Goal: Task Accomplishment & Management: Use online tool/utility

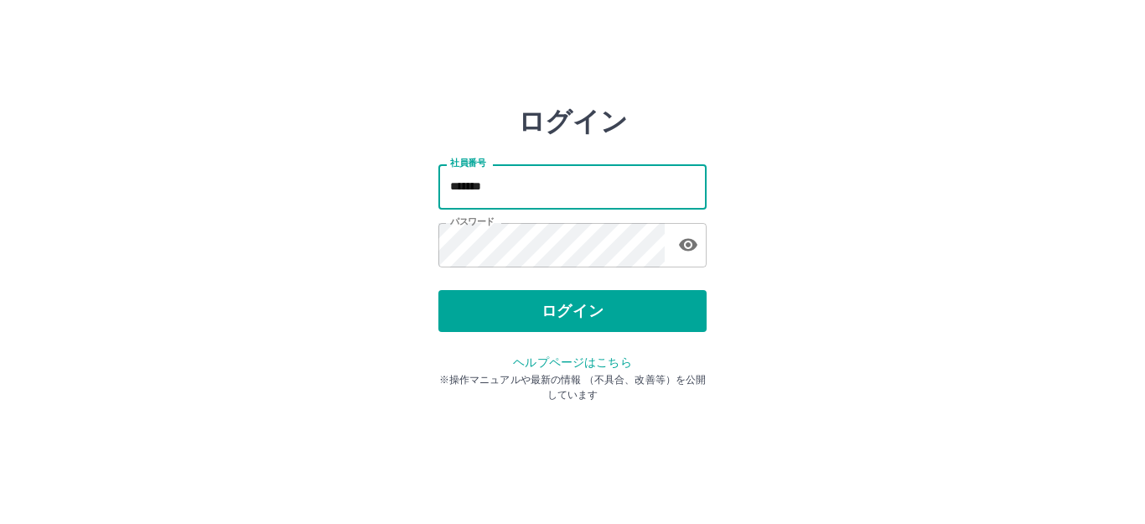
type input "*******"
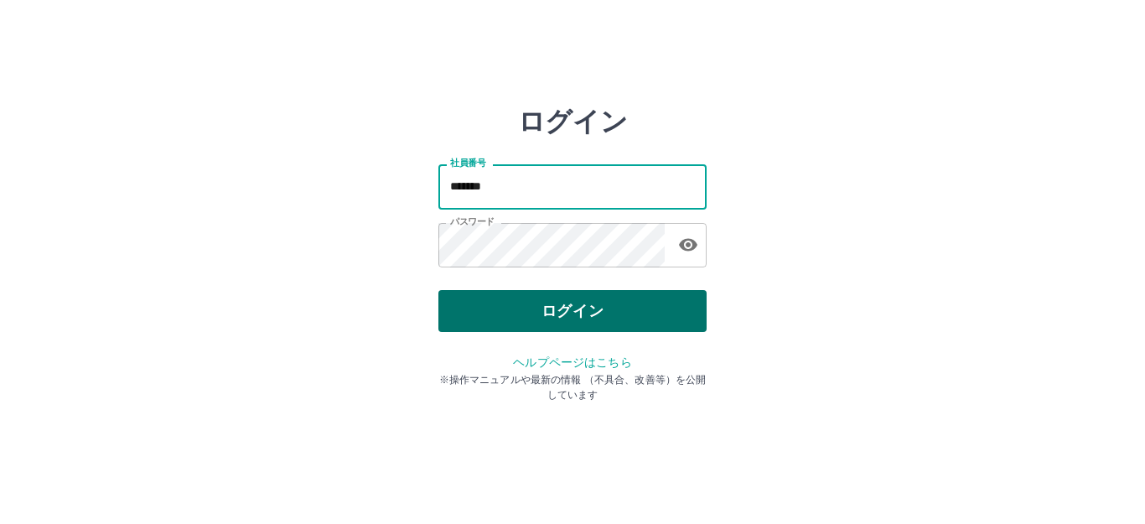
click at [581, 295] on button "ログイン" at bounding box center [572, 311] width 268 height 42
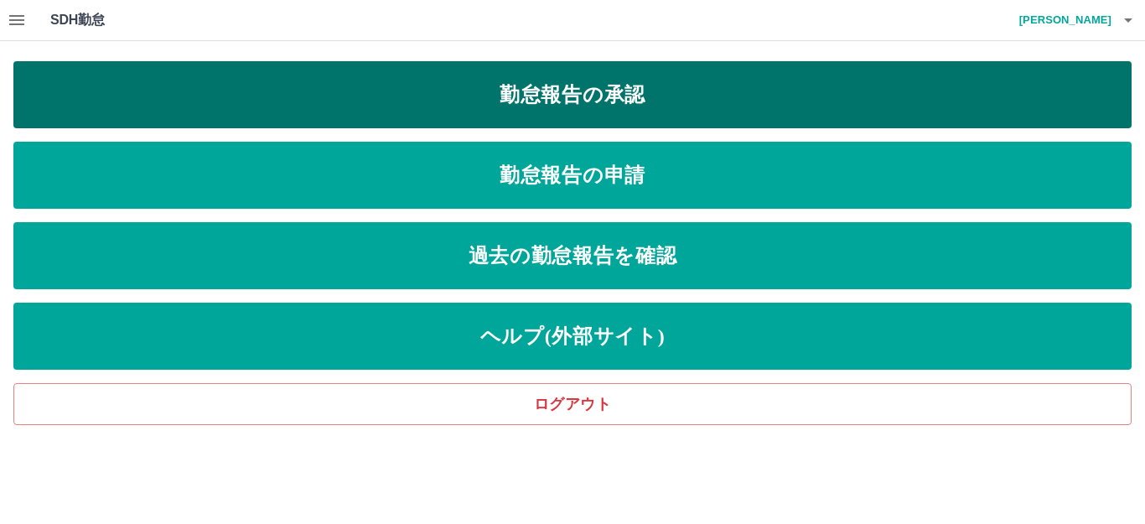
click at [91, 89] on link "勤怠報告の承認" at bounding box center [572, 94] width 1118 height 67
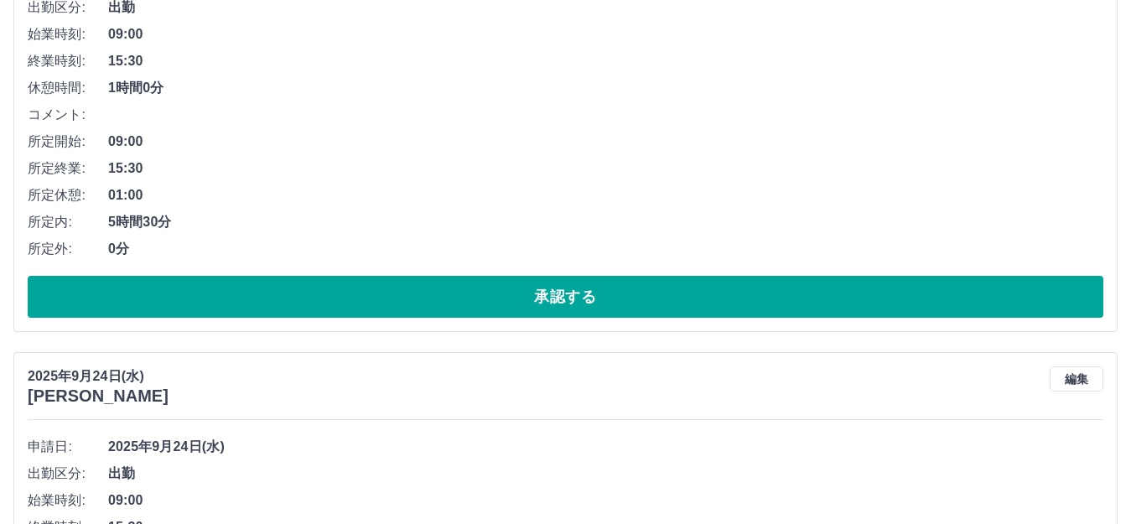
scroll to position [335, 0]
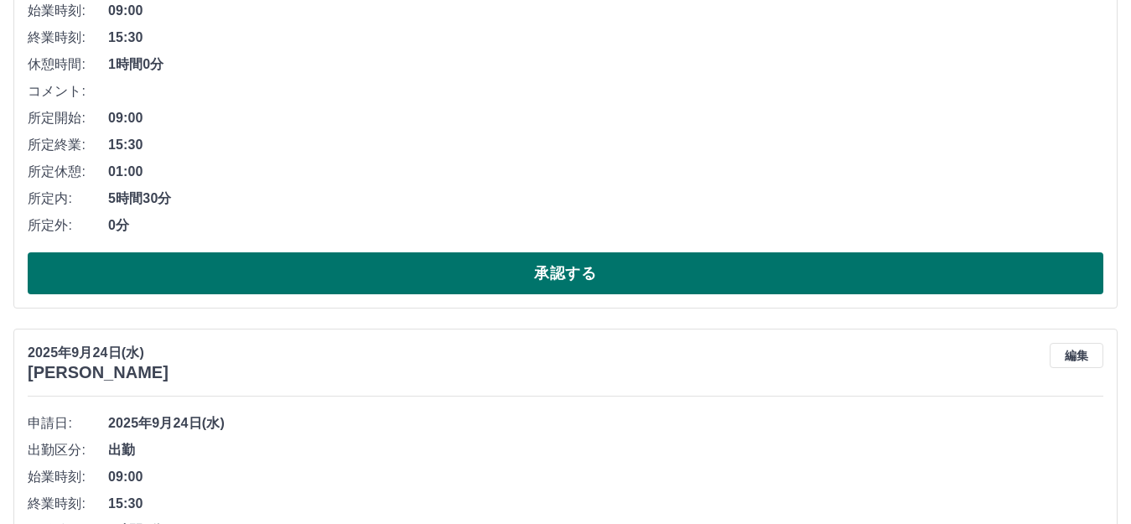
click at [174, 281] on button "承認する" at bounding box center [566, 273] width 1076 height 42
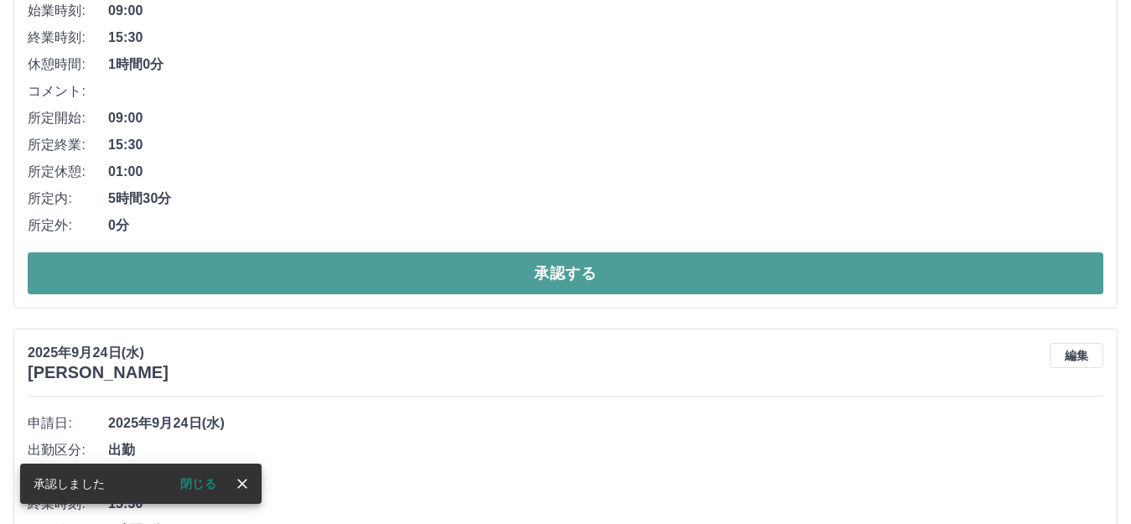
click at [199, 278] on button "承認する" at bounding box center [566, 273] width 1076 height 42
click at [205, 283] on button "承認する" at bounding box center [566, 273] width 1076 height 42
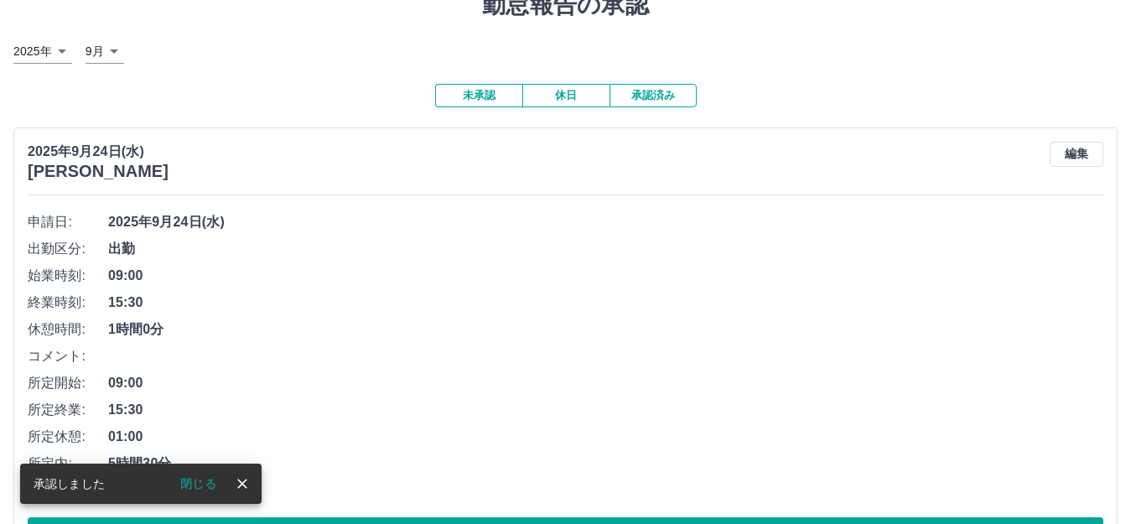
scroll to position [142, 0]
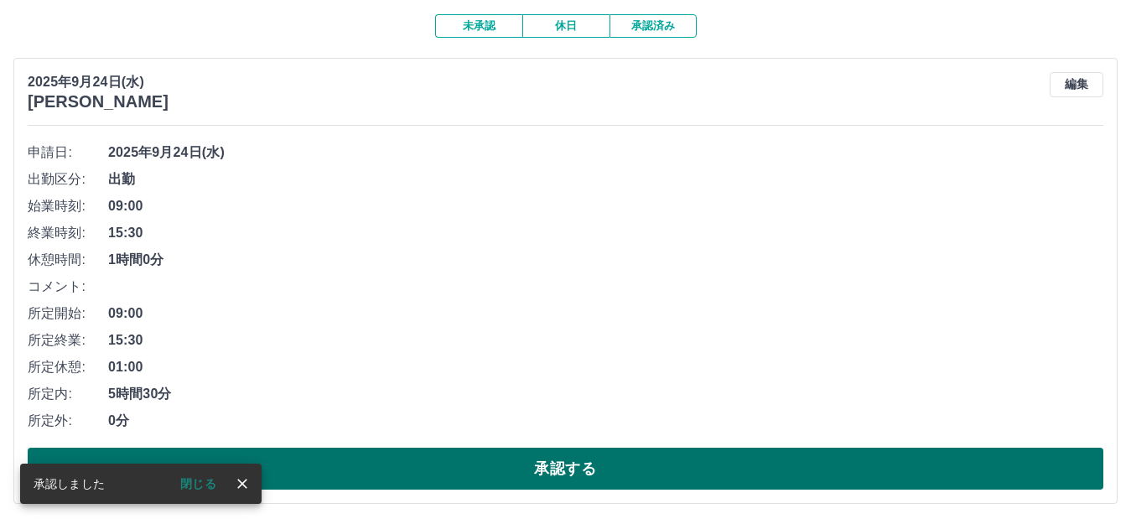
click at [305, 486] on button "承認する" at bounding box center [566, 469] width 1076 height 42
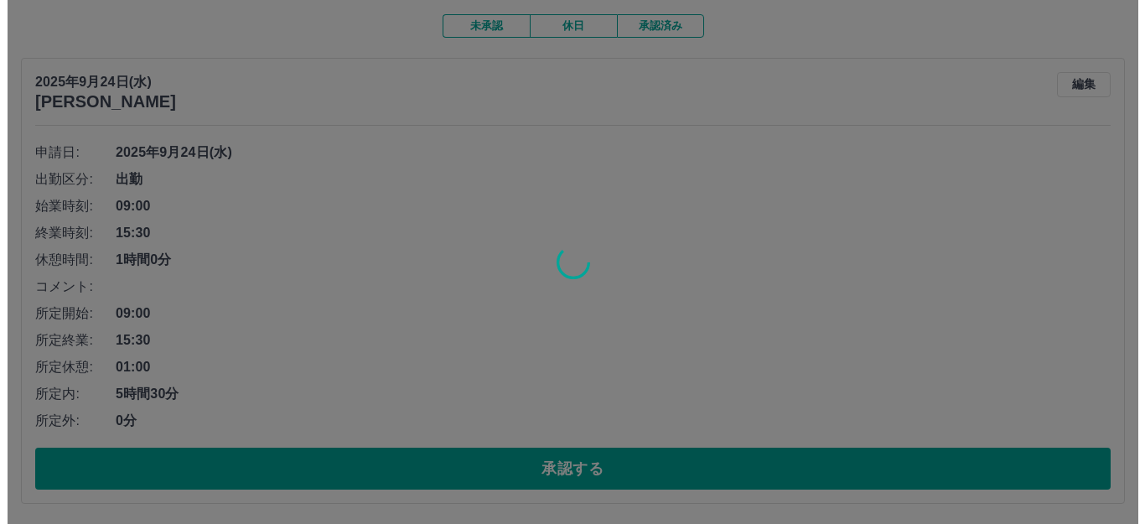
scroll to position [0, 0]
